Goal: Transaction & Acquisition: Book appointment/travel/reservation

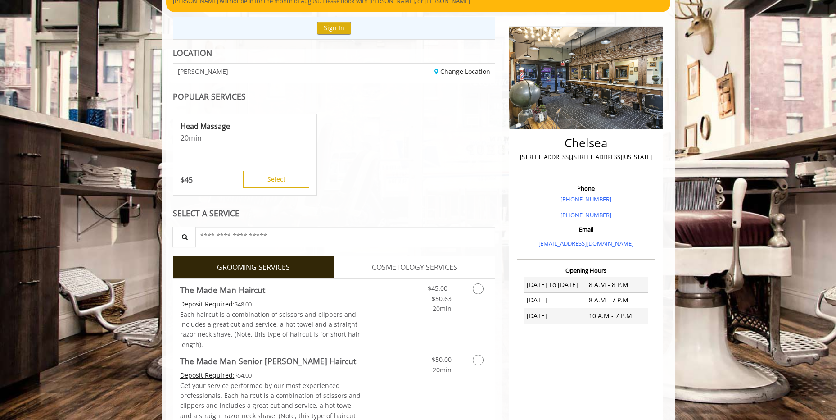
scroll to position [135, 0]
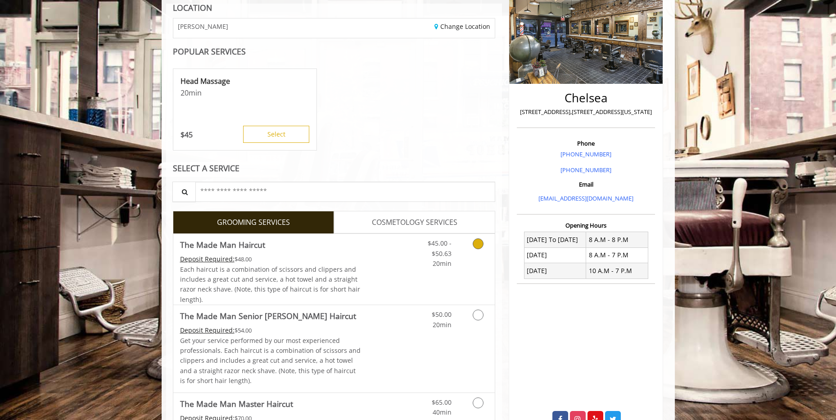
click at [434, 264] on span "20min" at bounding box center [442, 263] width 19 height 9
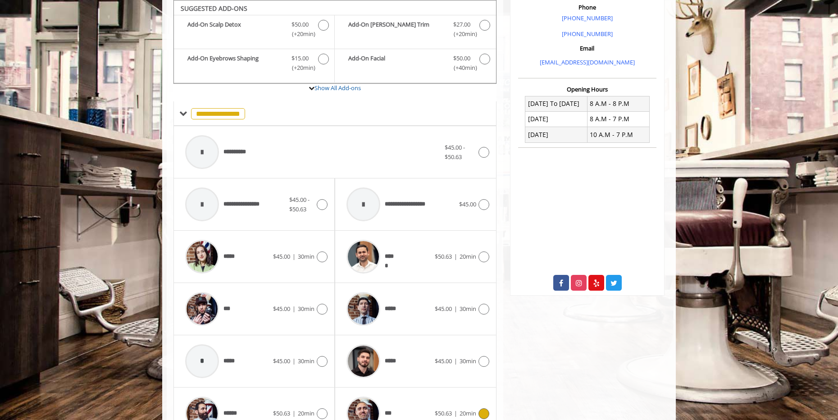
scroll to position [375, 0]
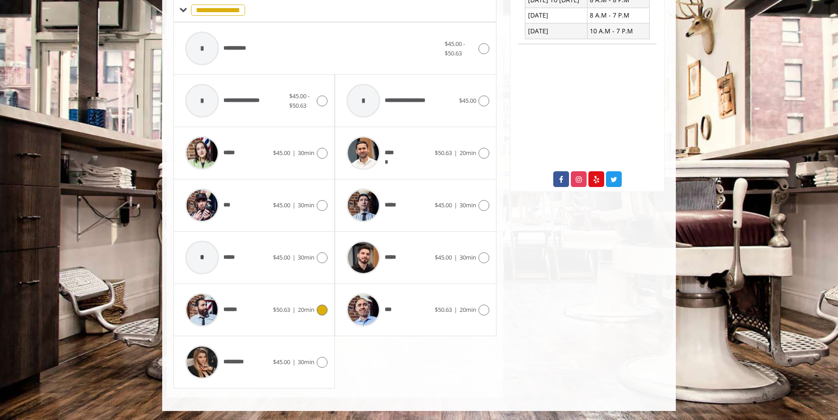
click at [293, 318] on div "****** $50.63 | 20min" at bounding box center [254, 309] width 147 height 43
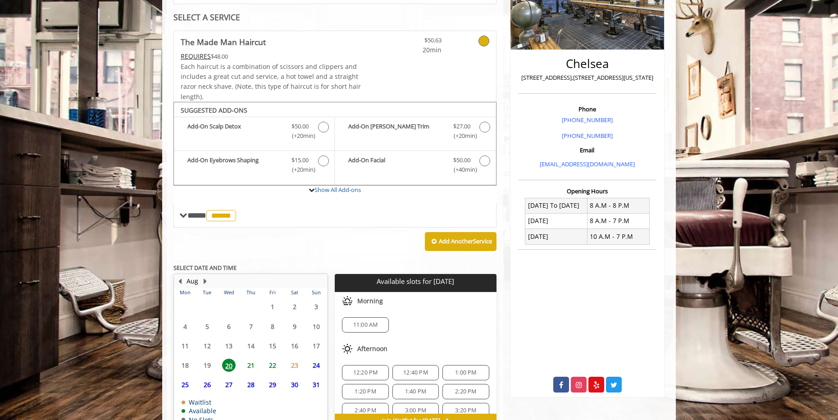
scroll to position [222, 0]
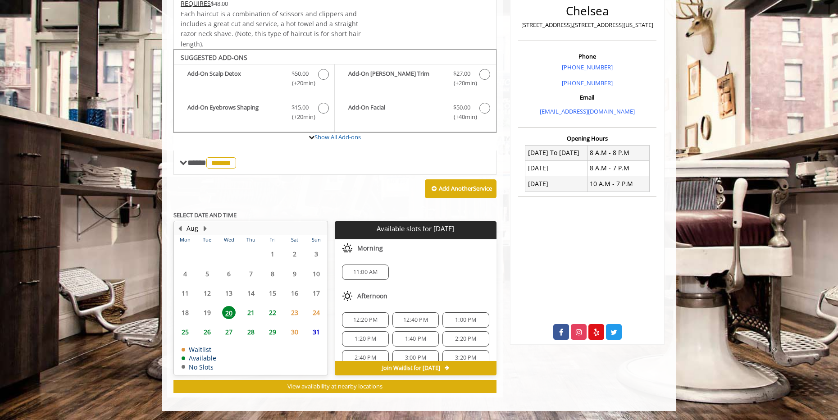
click at [294, 314] on span "23" at bounding box center [295, 312] width 14 height 13
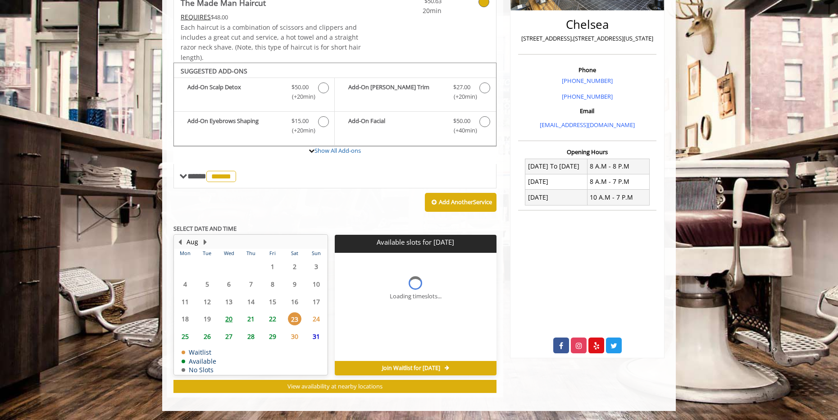
scroll to position [208, 0]
click at [273, 317] on span "22" at bounding box center [273, 318] width 14 height 13
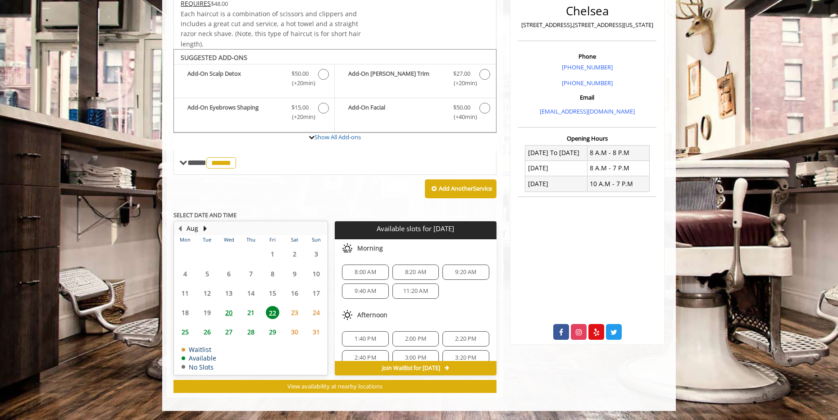
click at [250, 313] on span "21" at bounding box center [251, 312] width 14 height 13
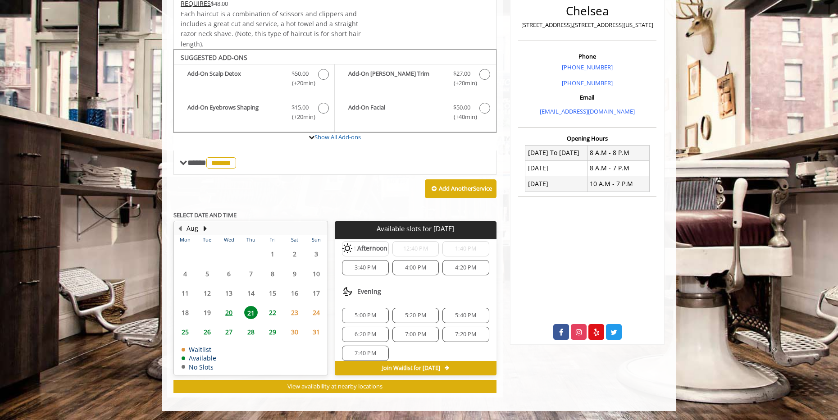
scroll to position [97, 0]
click at [268, 313] on span "22" at bounding box center [273, 312] width 14 height 13
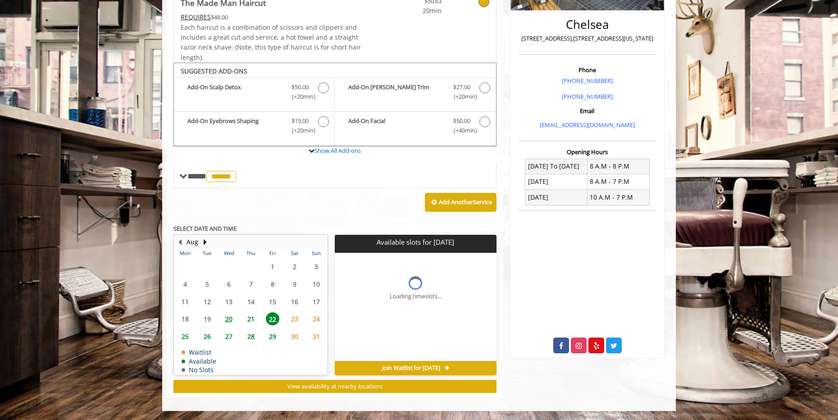
scroll to position [222, 0]
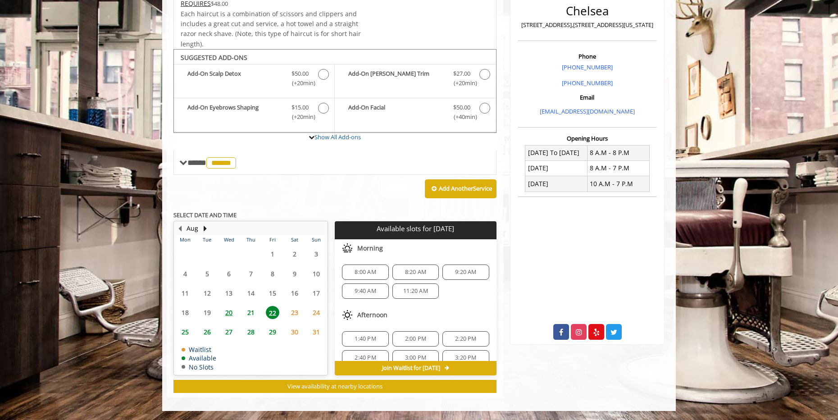
click at [455, 272] on span "9:20 AM" at bounding box center [465, 271] width 21 height 7
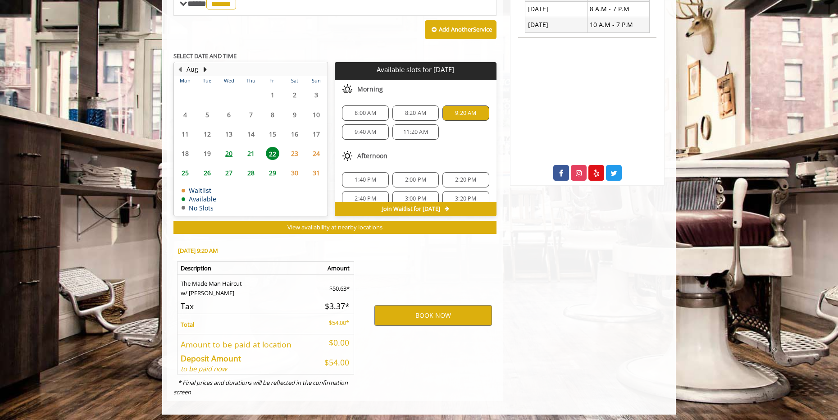
scroll to position [385, 0]
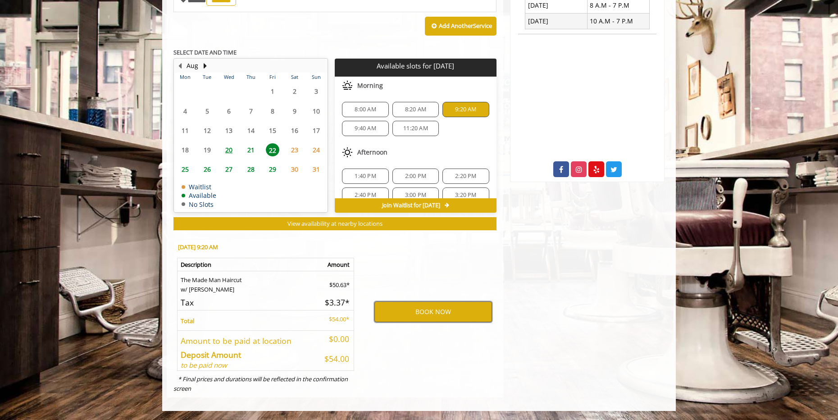
click at [431, 312] on button "BOOK NOW" at bounding box center [433, 311] width 118 height 21
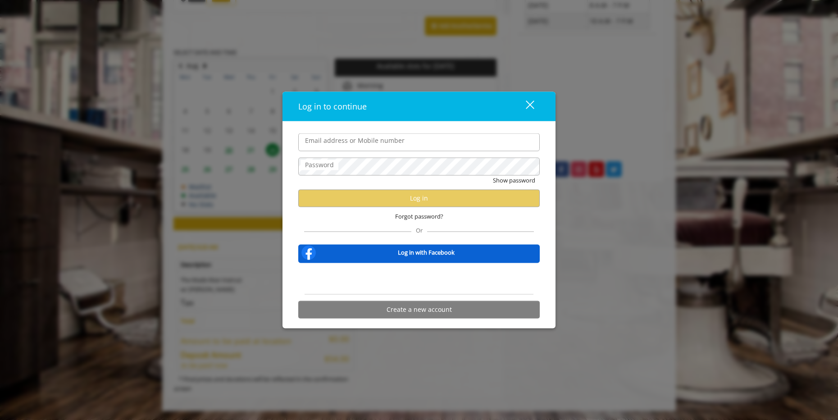
click at [372, 144] on input "Email address or Mobile number" at bounding box center [418, 142] width 241 height 18
drag, startPoint x: 415, startPoint y: 139, endPoint x: 277, endPoint y: 155, distance: 138.8
click at [277, 155] on div "**********" at bounding box center [419, 210] width 838 height 420
type input "**********"
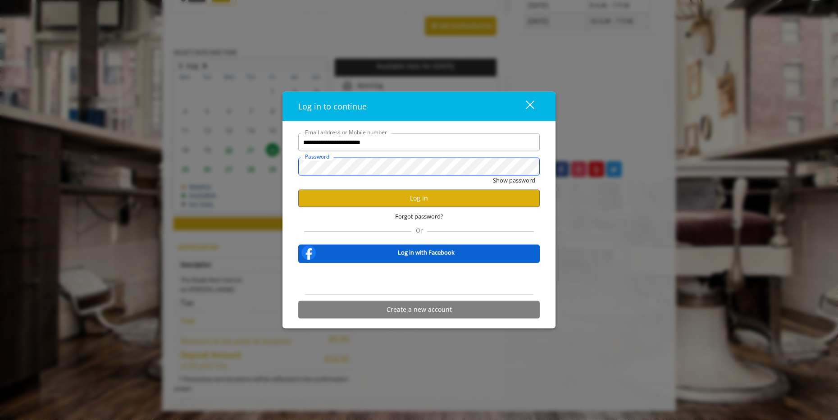
click at [493, 176] on button "Show password" at bounding box center [514, 180] width 42 height 9
click at [426, 202] on button "Log in" at bounding box center [418, 198] width 241 height 18
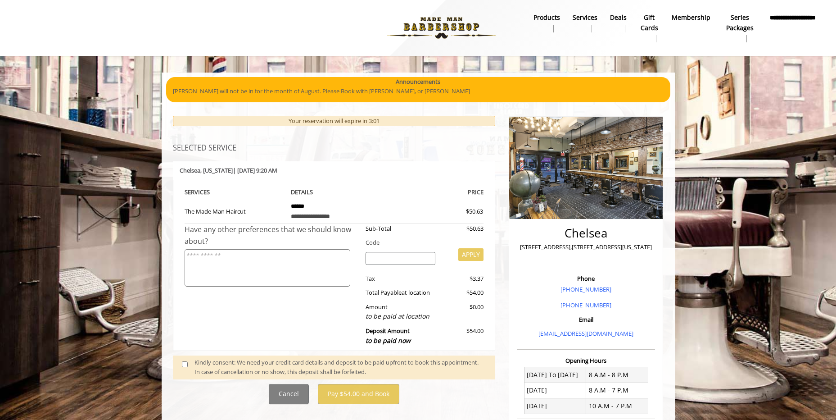
scroll to position [90, 0]
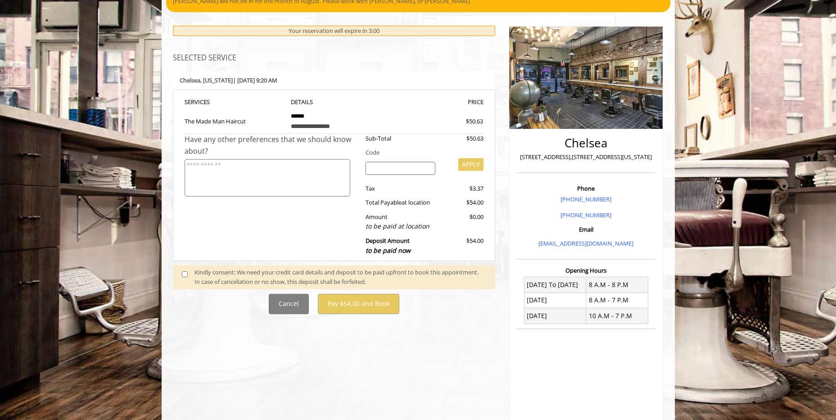
click at [188, 274] on span at bounding box center [188, 276] width 27 height 19
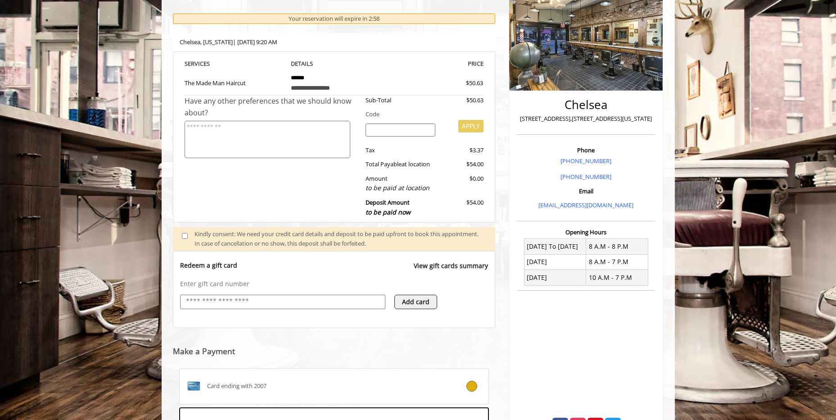
scroll to position [305, 0]
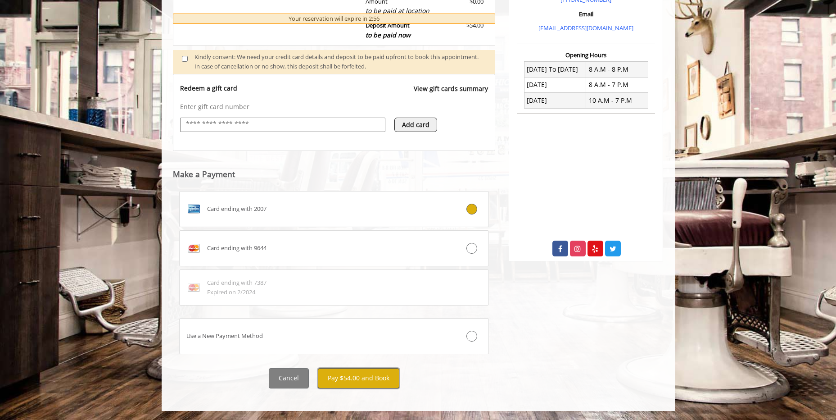
click at [371, 375] on button "Pay $54.00 and Book" at bounding box center [359, 378] width 82 height 20
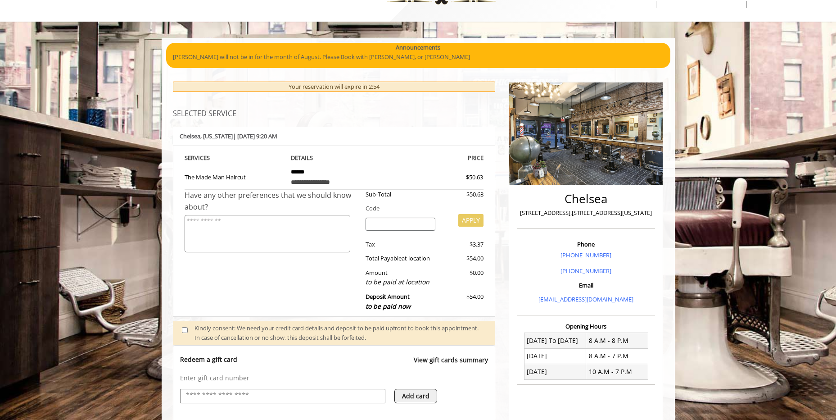
scroll to position [0, 0]
